Goal: Task Accomplishment & Management: Use online tool/utility

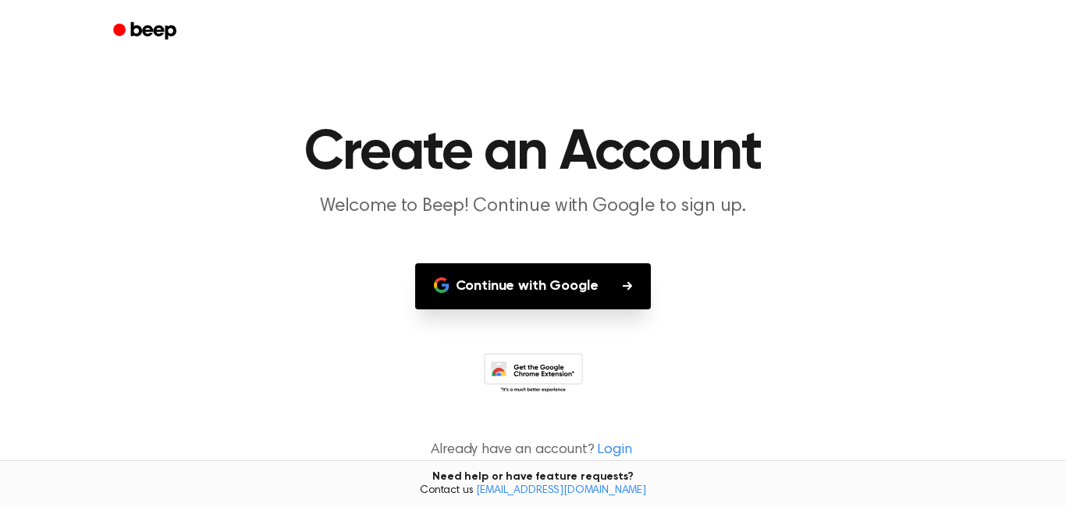
click at [556, 276] on button "Continue with Google" at bounding box center [533, 286] width 237 height 46
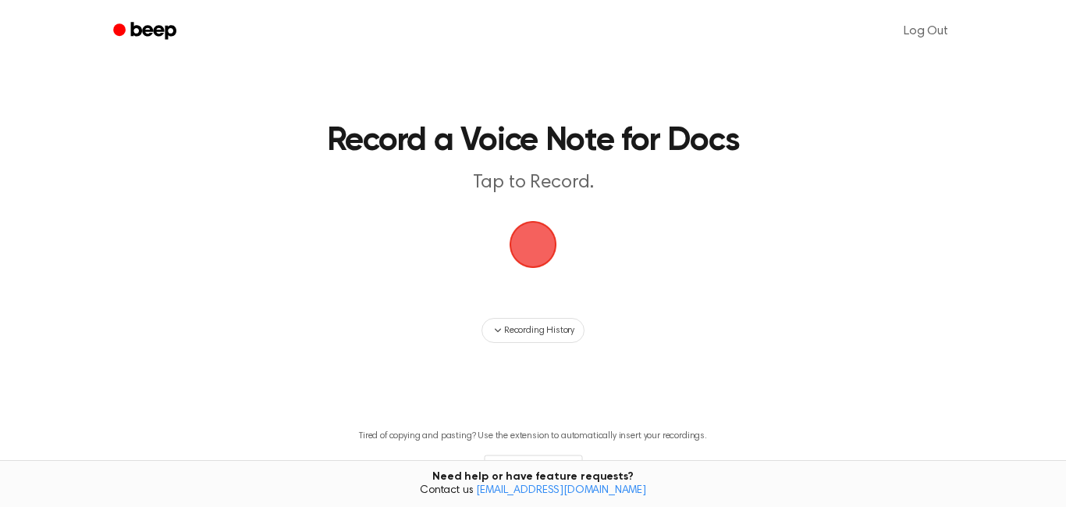
drag, startPoint x: 526, startPoint y: 239, endPoint x: 620, endPoint y: 388, distance: 176.1
click at [620, 388] on main "Record a Voice Note for Docs Tap to Record. Recording History Tired of copying …" at bounding box center [533, 270] width 1066 height 541
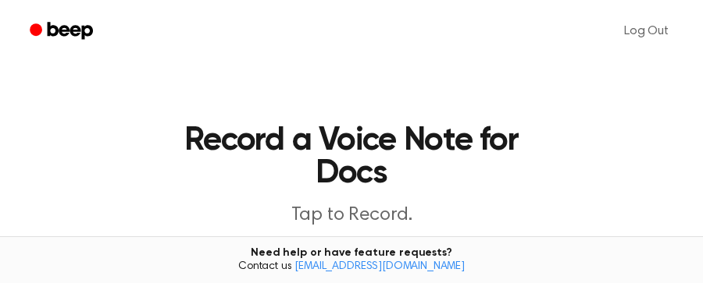
click at [514, 21] on ul "Log Out" at bounding box center [401, 30] width 564 height 37
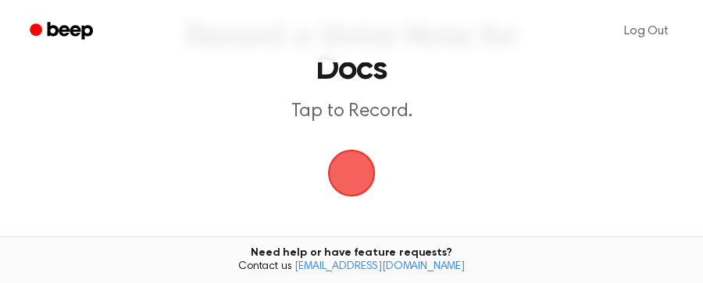
scroll to position [230, 0]
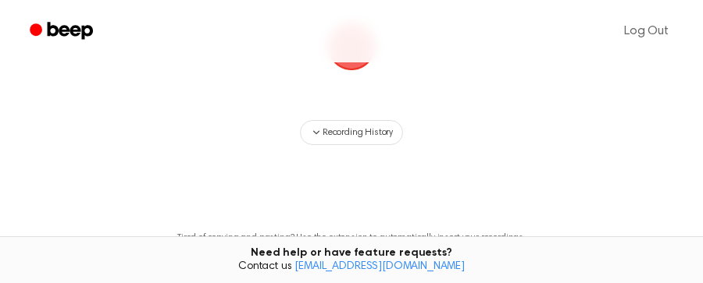
click at [361, 63] on span "button" at bounding box center [351, 47] width 44 height 44
click at [361, 63] on span "button" at bounding box center [351, 47] width 51 height 51
click at [361, 63] on span "button" at bounding box center [352, 47] width 48 height 48
click at [361, 63] on span "button" at bounding box center [351, 47] width 44 height 44
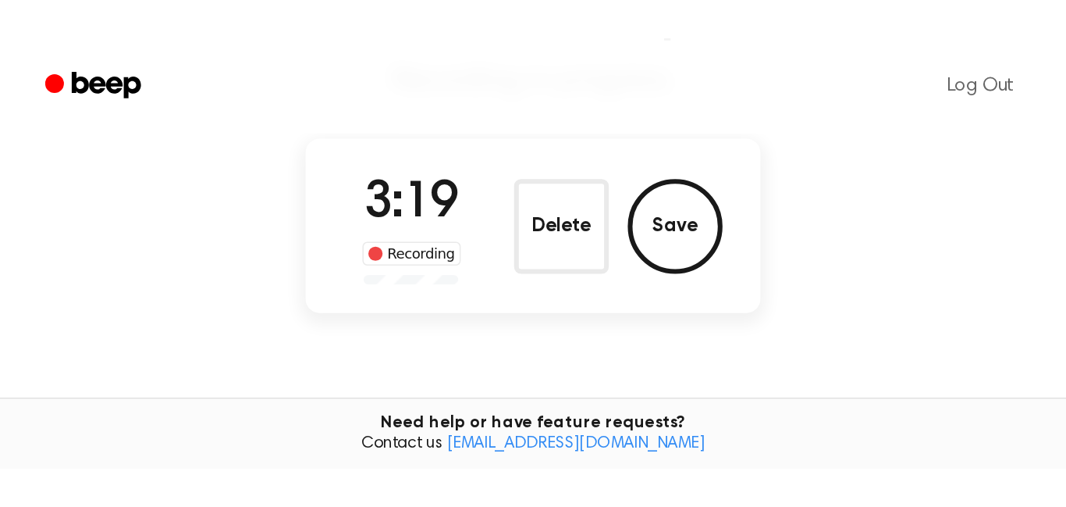
scroll to position [102, 0]
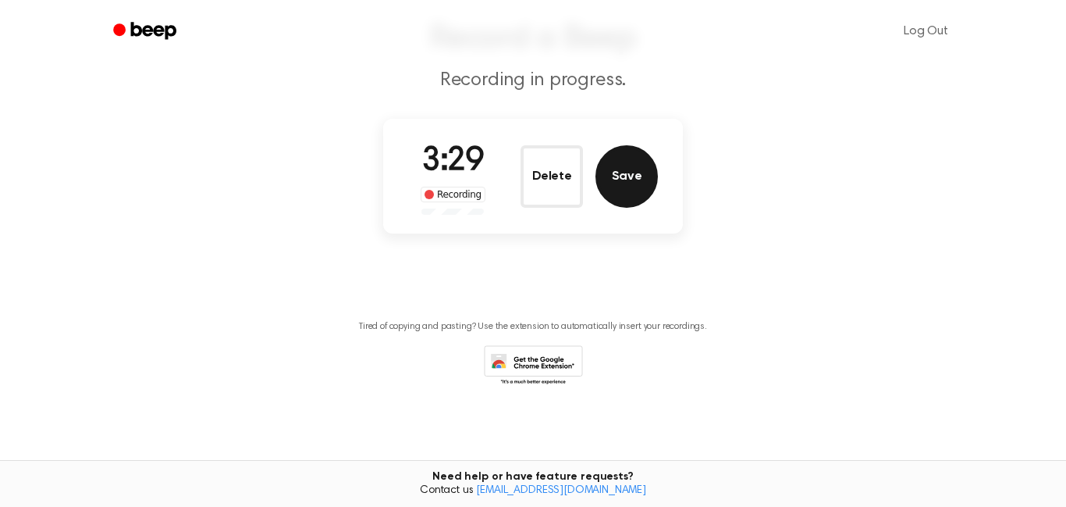
click at [608, 184] on button "Save" at bounding box center [627, 176] width 62 height 62
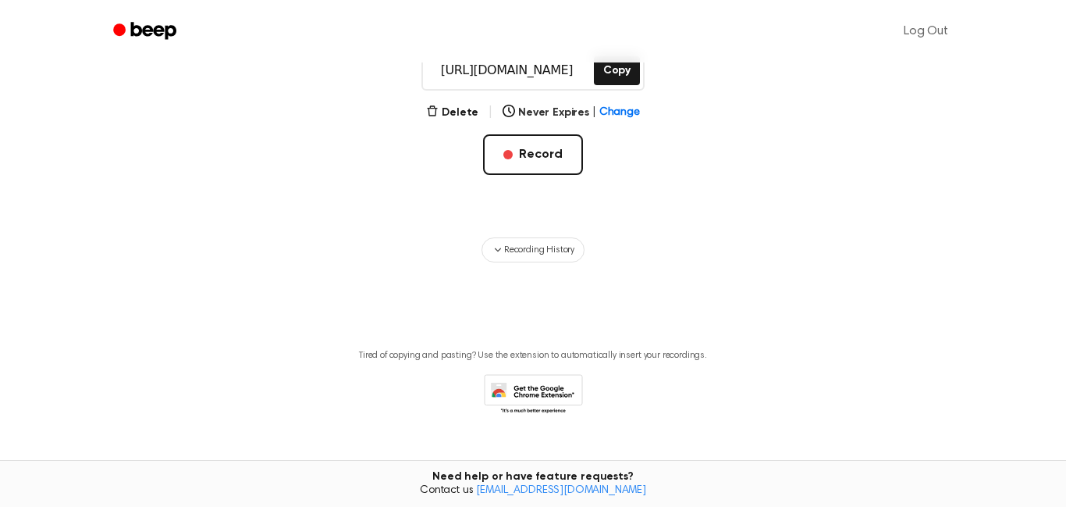
scroll to position [315, 0]
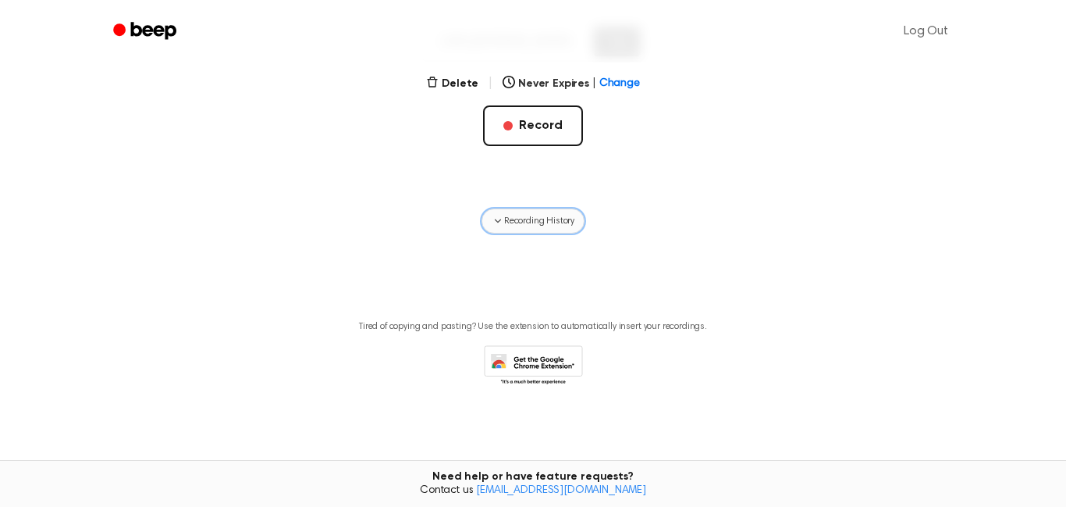
click at [532, 223] on span "Recording History" at bounding box center [539, 221] width 70 height 14
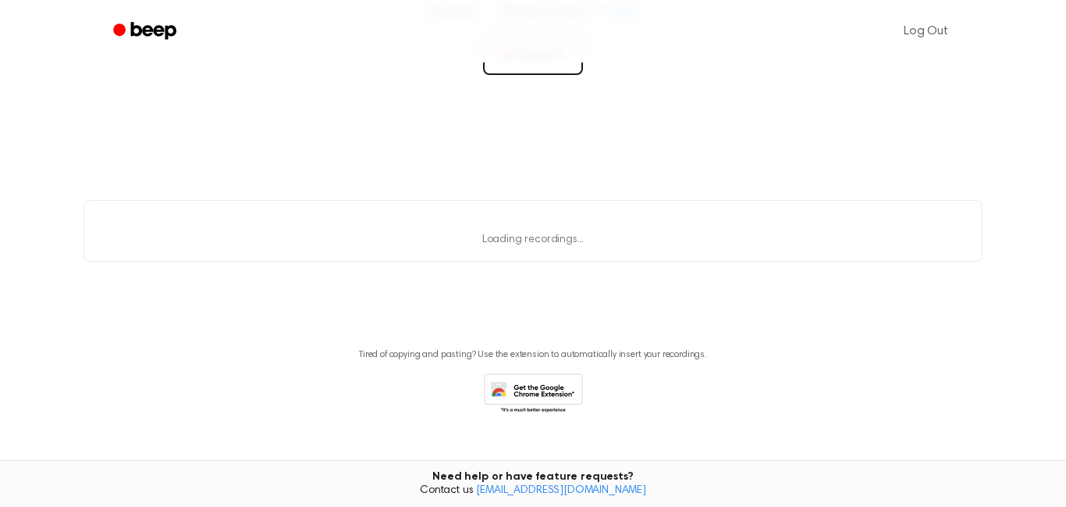
scroll to position [414, 0]
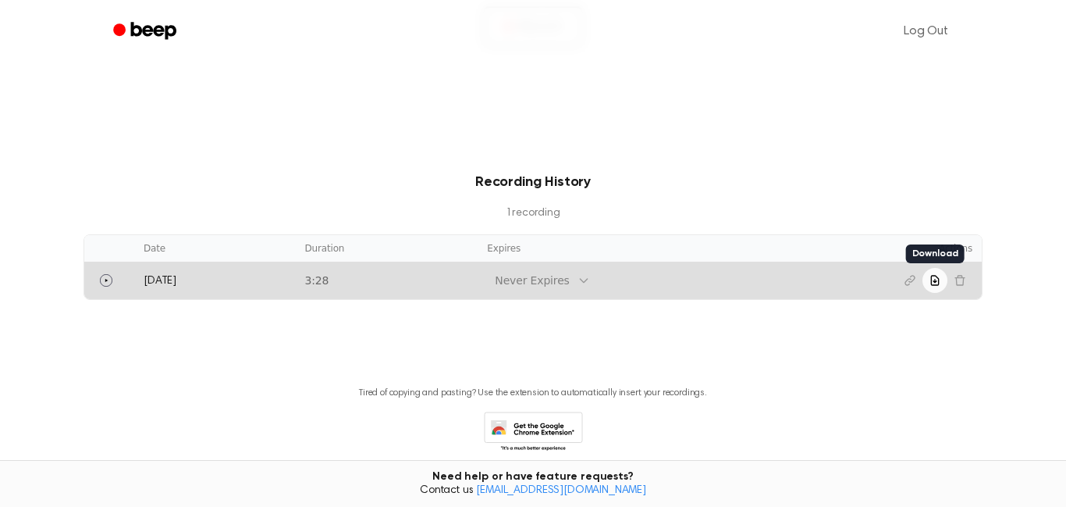
click at [938, 276] on icon "Download recording" at bounding box center [935, 280] width 12 height 12
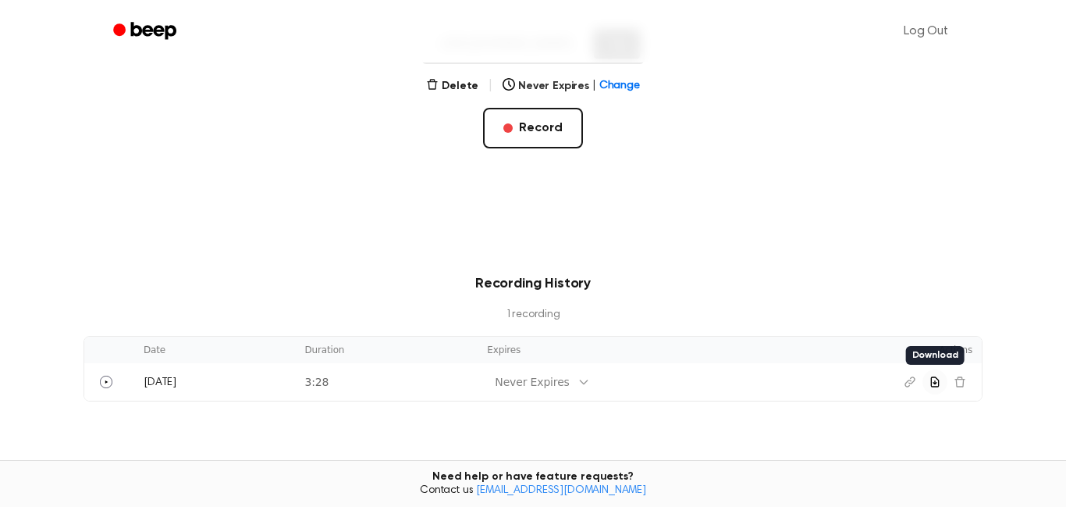
scroll to position [274, 0]
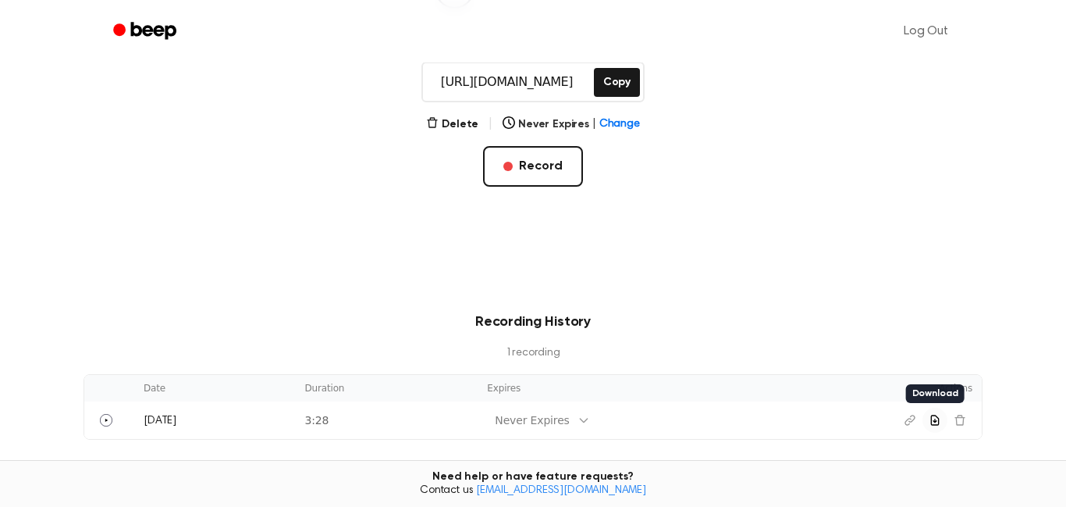
click at [285, 23] on ul "Log Out" at bounding box center [583, 30] width 761 height 37
click at [558, 172] on button "Record" at bounding box center [532, 166] width 99 height 41
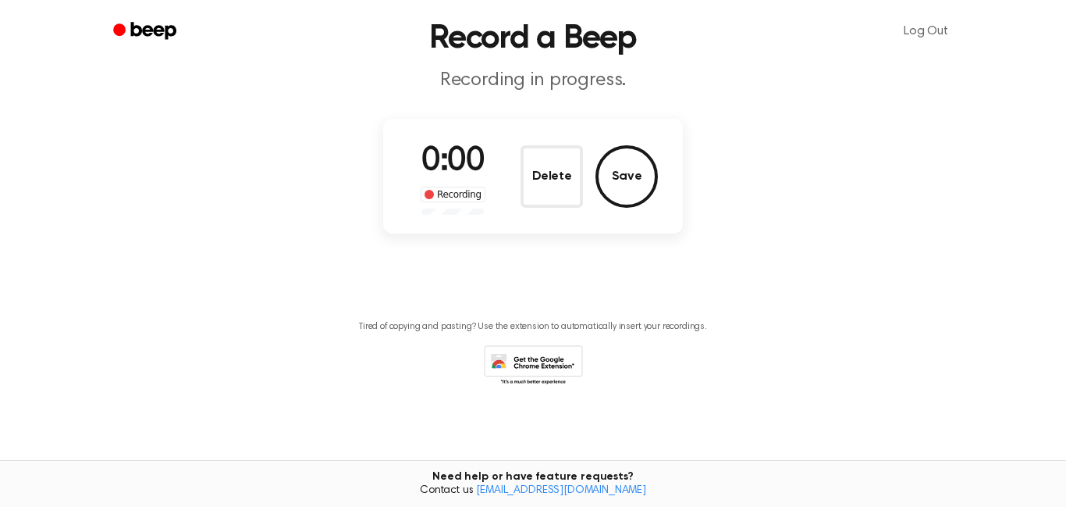
scroll to position [0, 0]
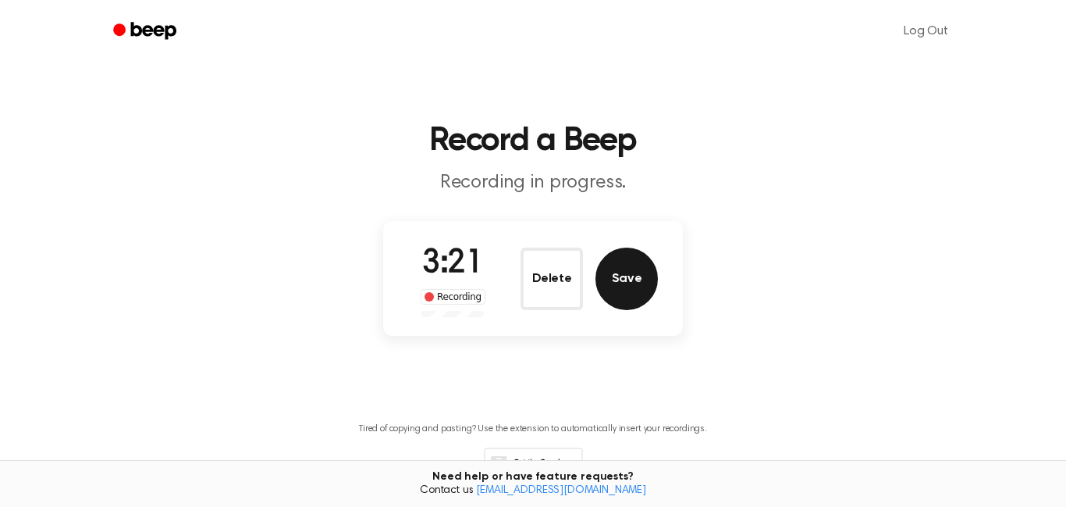
click at [628, 267] on button "Save" at bounding box center [627, 278] width 62 height 62
